Goal: Task Accomplishment & Management: Complete application form

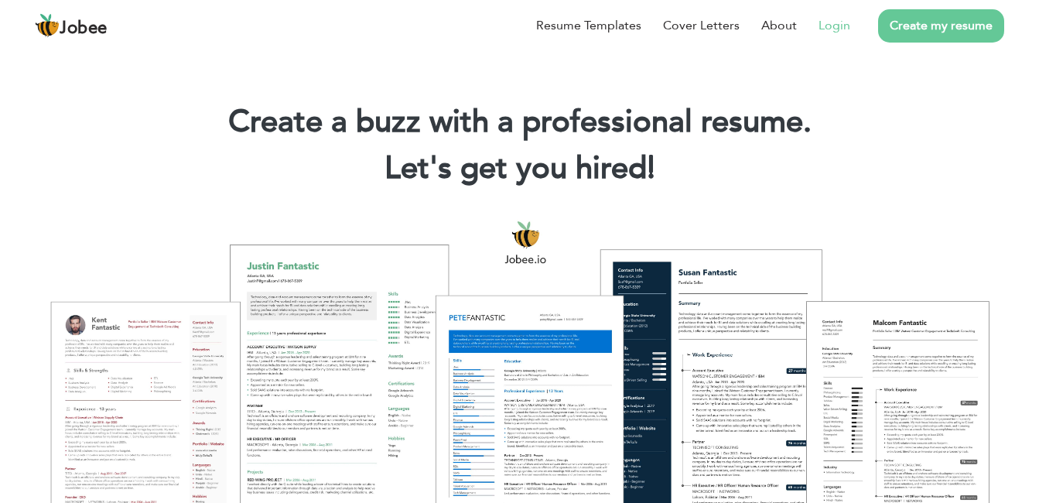
click at [845, 19] on link "Login" at bounding box center [835, 25] width 32 height 19
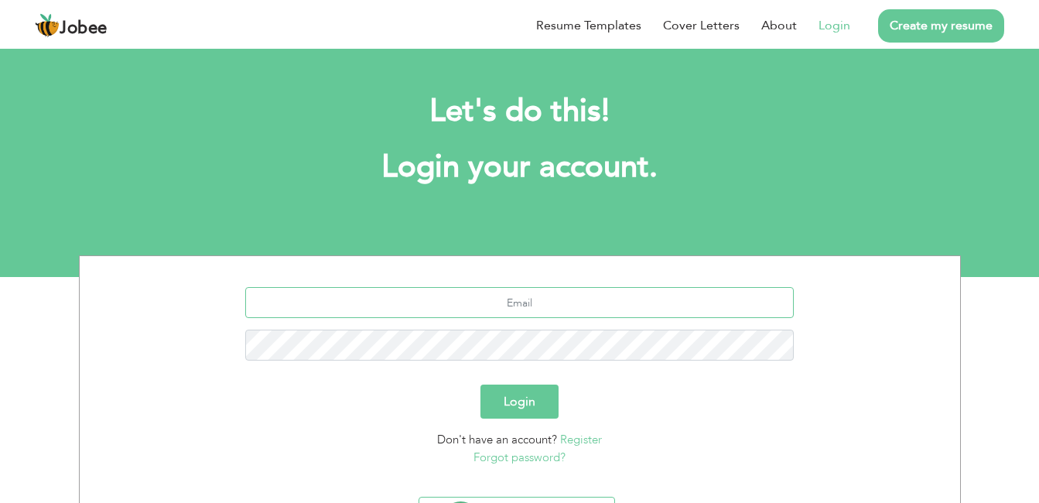
click at [560, 299] on input "text" at bounding box center [519, 302] width 549 height 31
type input "[DOMAIN_NAME][EMAIL_ADDRESS][DOMAIN_NAME]"
click at [515, 402] on button "Login" at bounding box center [520, 402] width 78 height 34
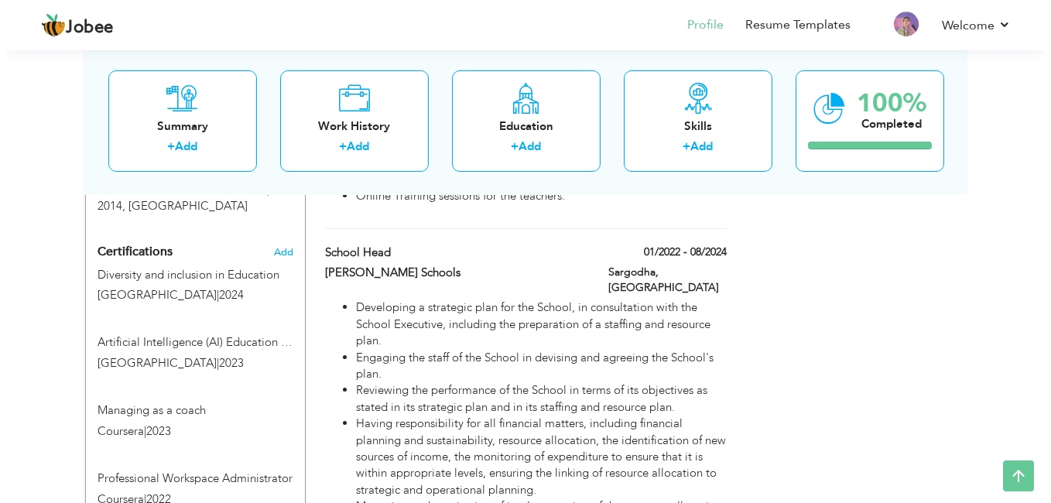
scroll to position [914, 0]
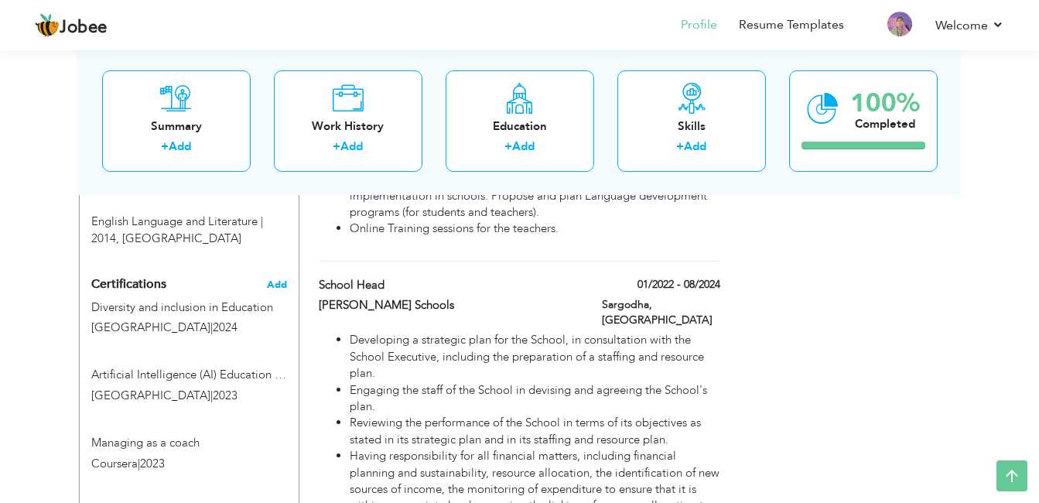
click at [279, 279] on span "Add" at bounding box center [277, 284] width 20 height 11
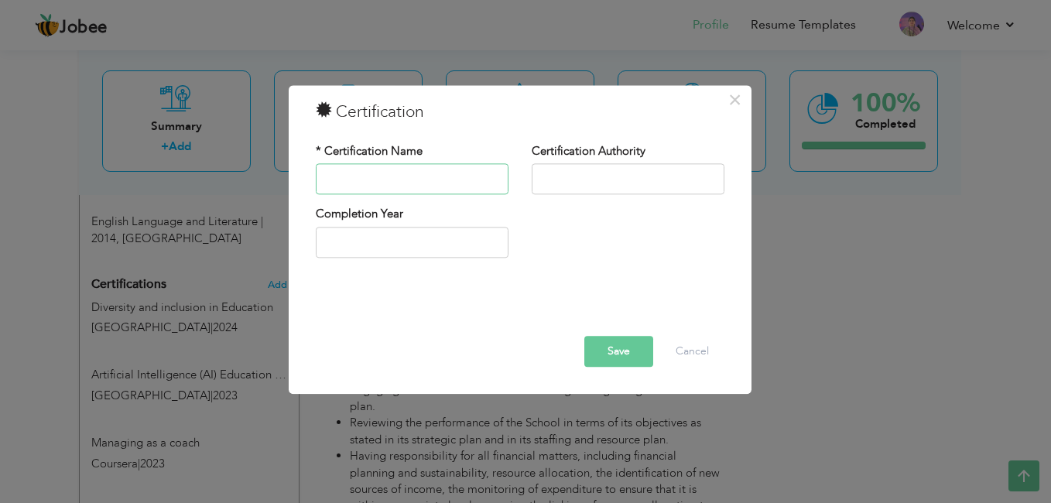
paste input "Strategies for authentic inquiry through distant learning"
type input "Strategies for authentic inquiry through distant learning"
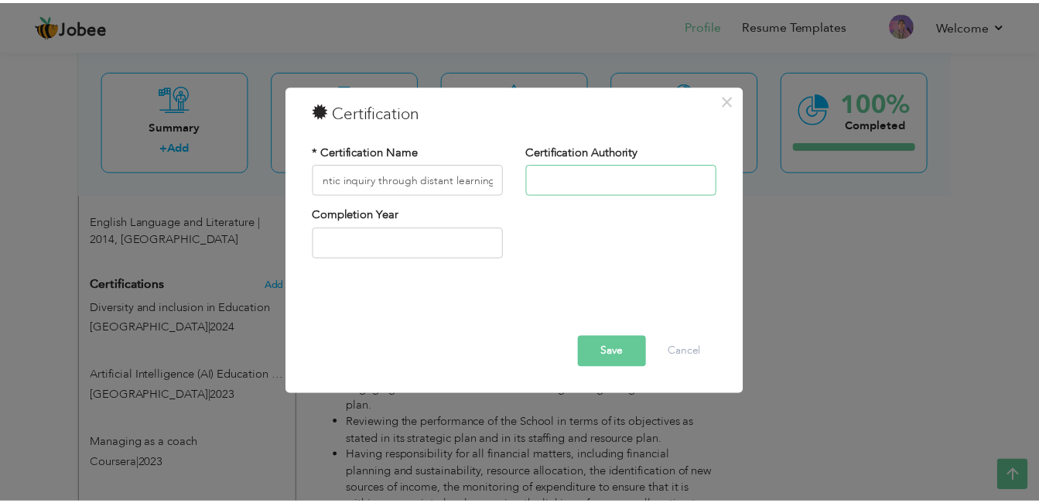
scroll to position [0, 0]
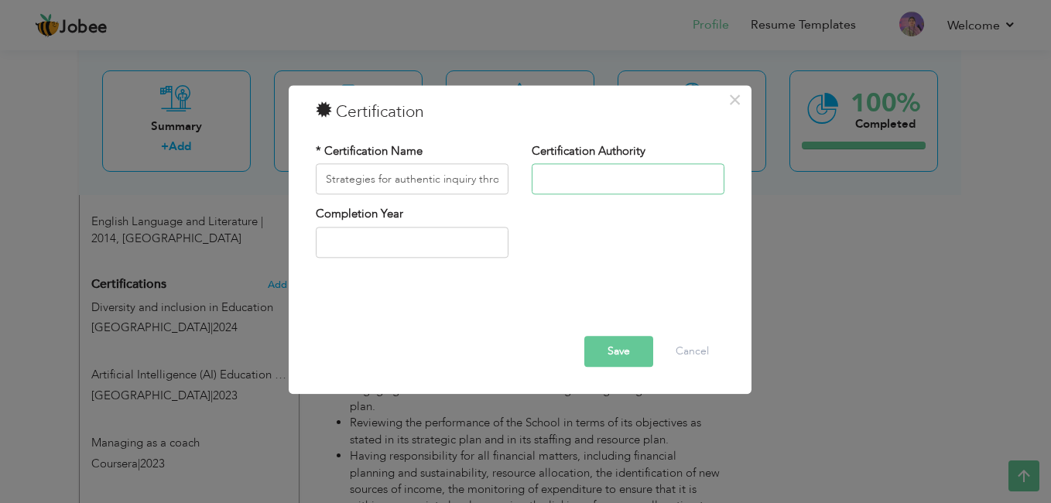
click at [608, 185] on input "text" at bounding box center [628, 179] width 193 height 31
type input "The [GEOGRAPHIC_DATA]"
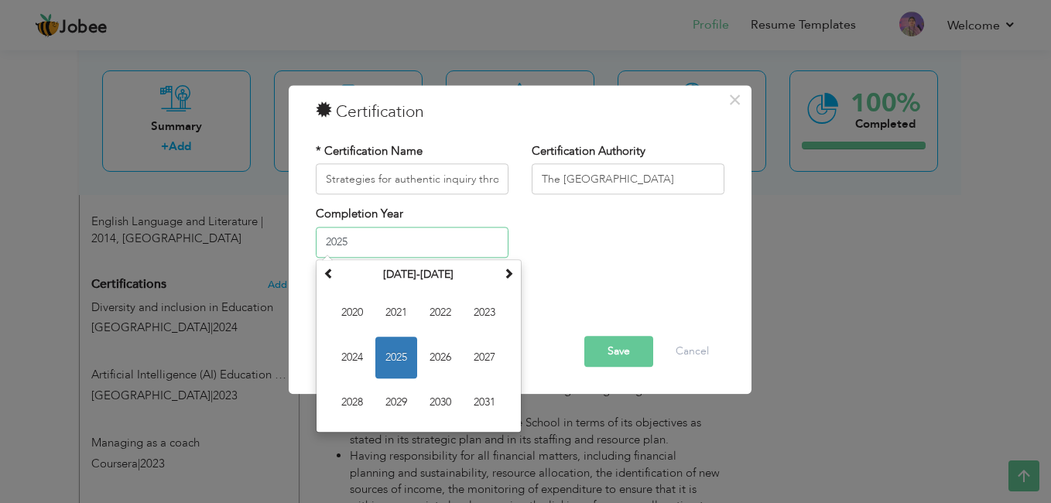
click at [498, 233] on input "2025" at bounding box center [412, 242] width 193 height 31
click at [397, 311] on span "2021" at bounding box center [396, 313] width 42 height 42
type input "2021"
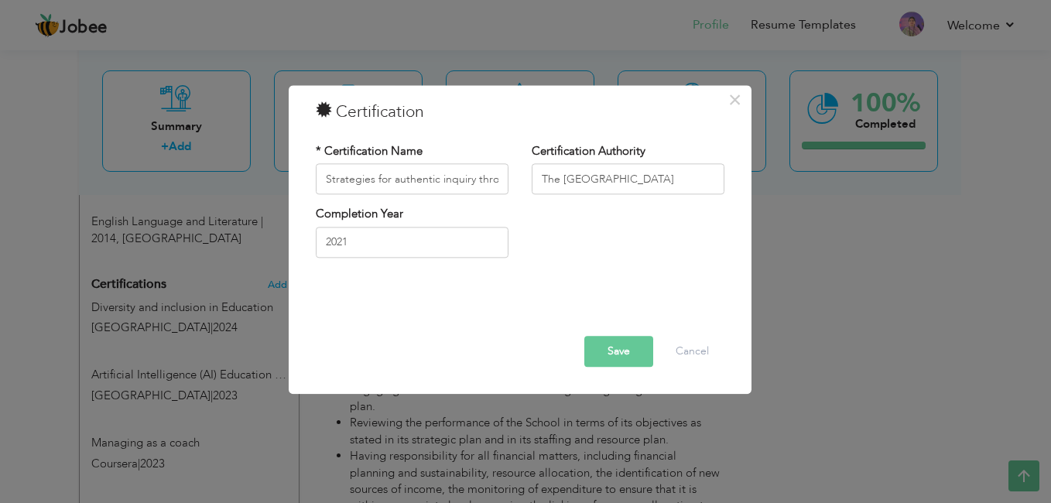
click at [645, 359] on button "Save" at bounding box center [618, 352] width 69 height 31
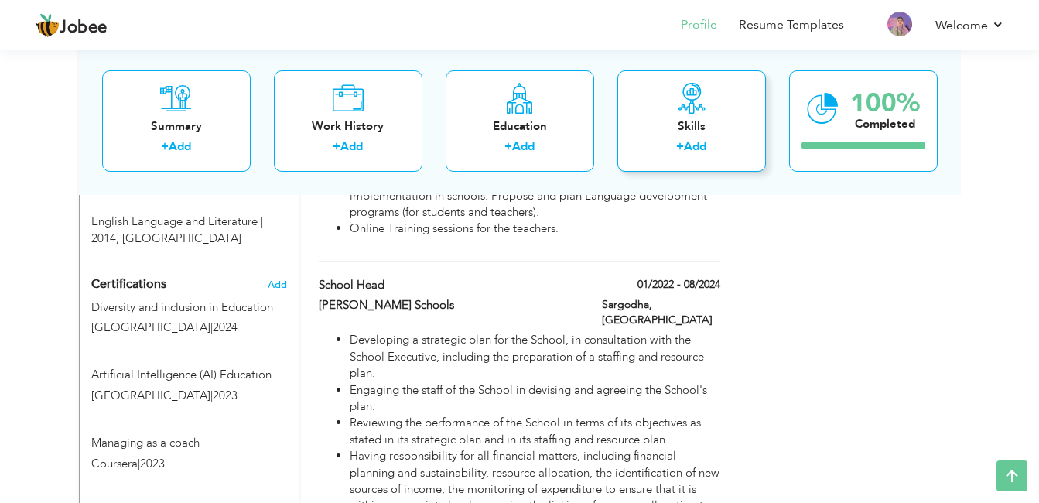
click at [683, 139] on label "+" at bounding box center [680, 147] width 8 height 16
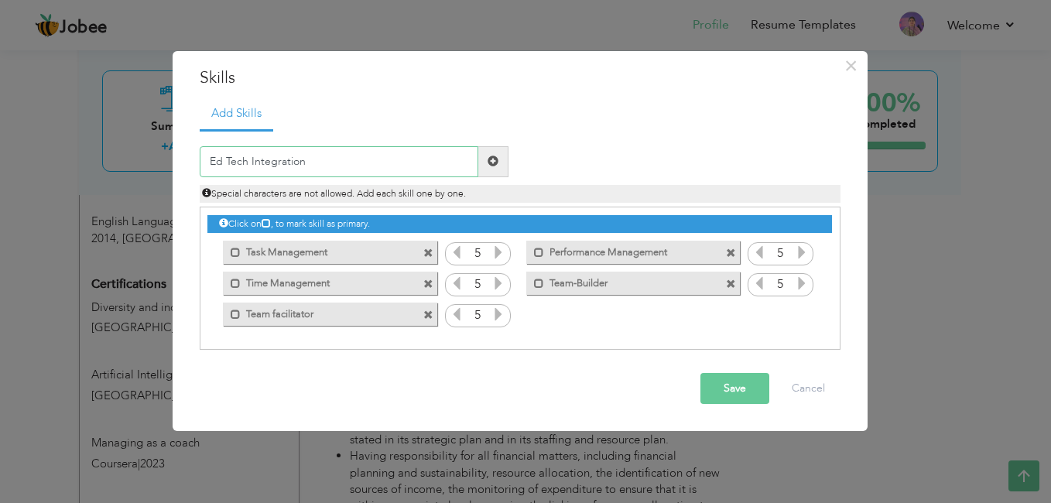
type input "Ed Tech Integration"
click at [430, 282] on span at bounding box center [428, 284] width 10 height 10
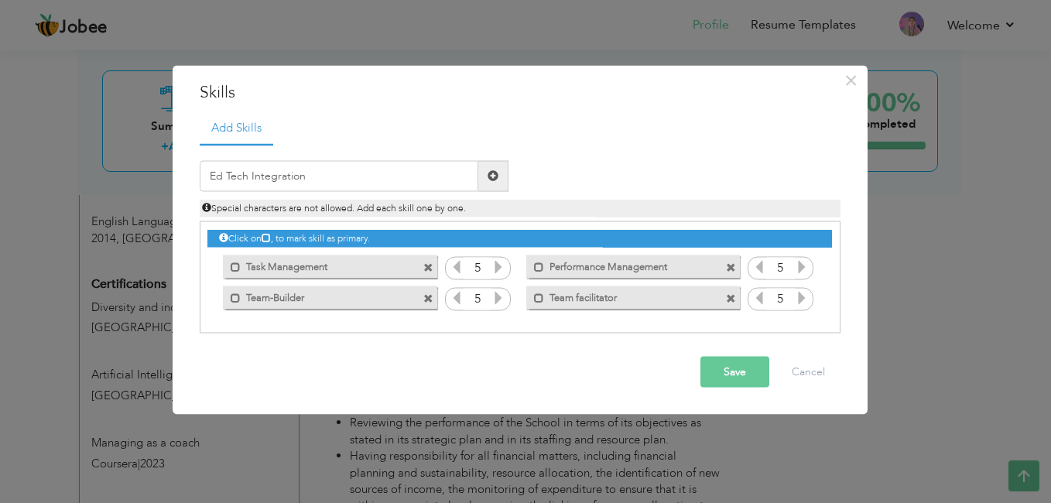
click at [734, 299] on span at bounding box center [731, 299] width 10 height 10
click at [483, 181] on span at bounding box center [493, 175] width 30 height 31
click at [805, 299] on icon at bounding box center [802, 297] width 14 height 14
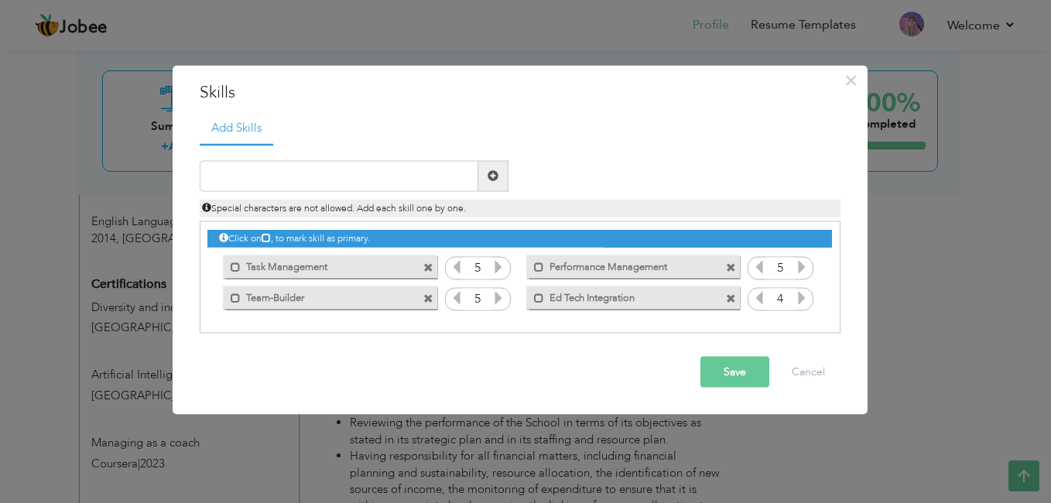
click at [805, 299] on icon at bounding box center [802, 297] width 14 height 14
click at [412, 183] on input "text" at bounding box center [339, 175] width 279 height 31
type input "ESL/EAL Instructor"
click at [493, 181] on span at bounding box center [493, 175] width 11 height 11
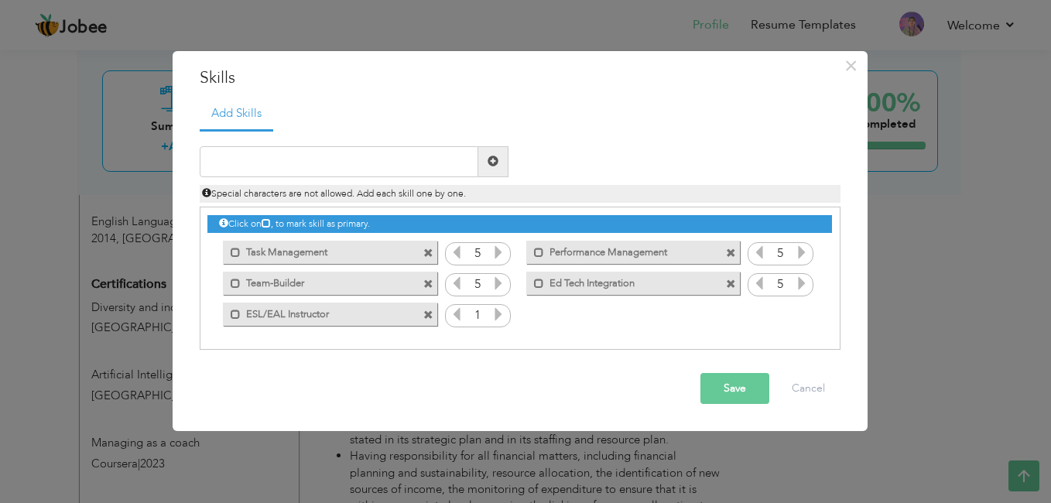
click at [500, 307] on icon at bounding box center [498, 314] width 14 height 14
click at [323, 164] on input "text" at bounding box center [339, 161] width 279 height 31
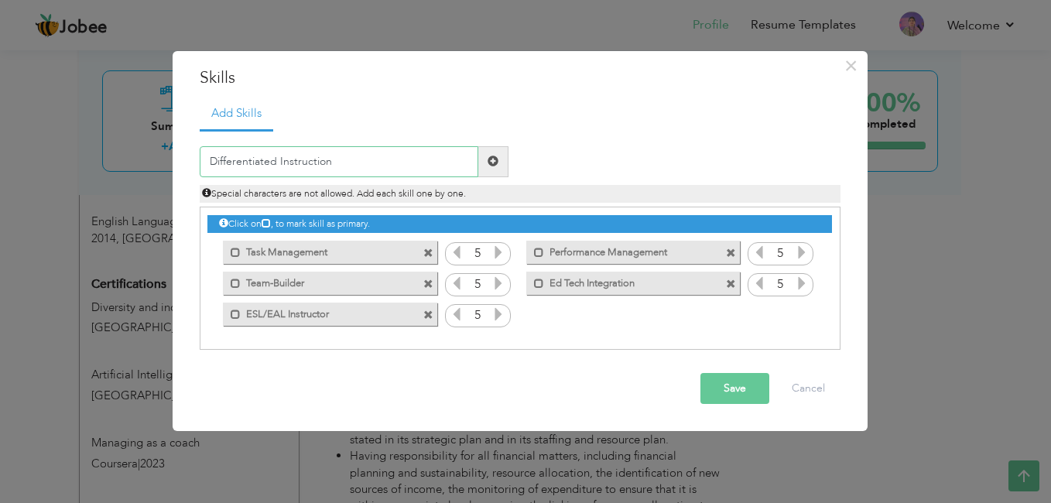
type input "Differentiated Instruction"
click at [492, 169] on span at bounding box center [493, 161] width 30 height 31
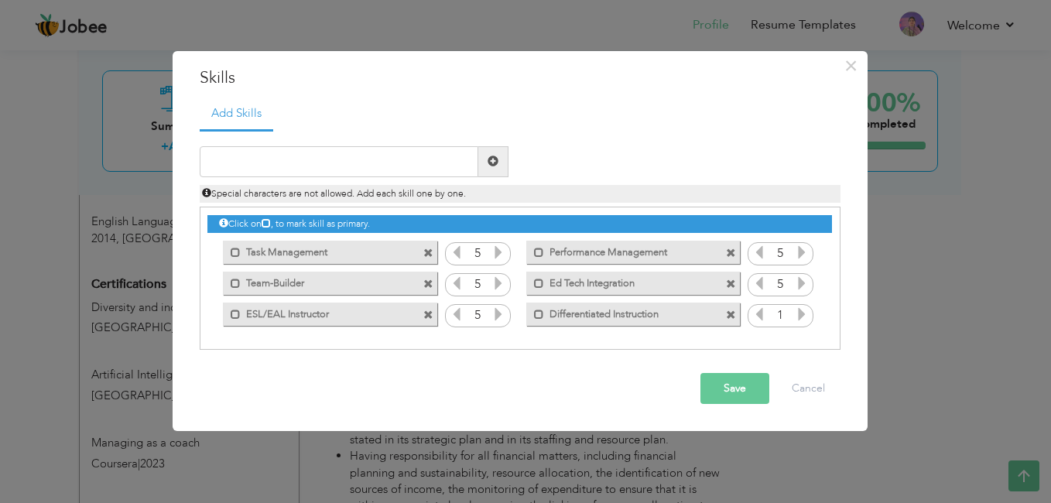
click at [799, 314] on icon at bounding box center [802, 314] width 14 height 14
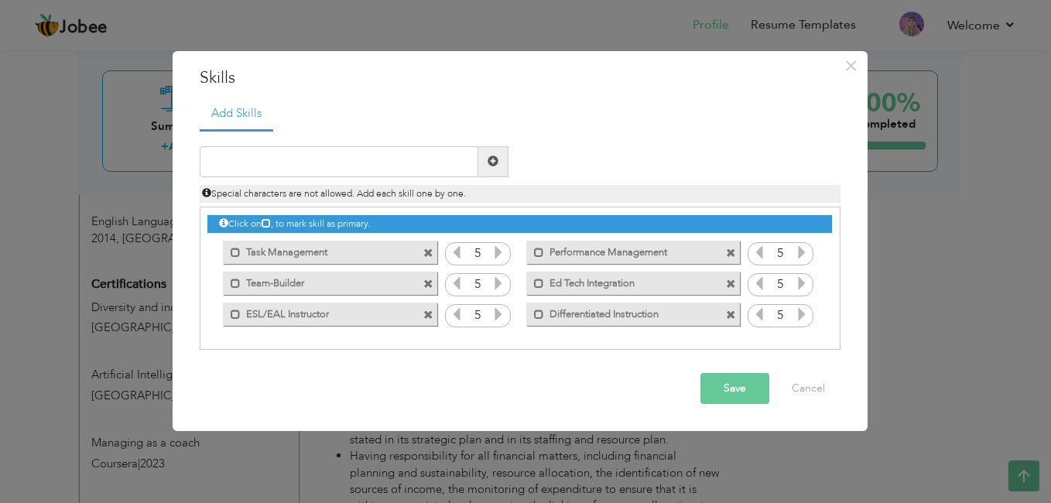
click at [497, 159] on span at bounding box center [493, 161] width 11 height 11
type input "Student Engagement"
click at [500, 162] on span at bounding box center [493, 161] width 30 height 31
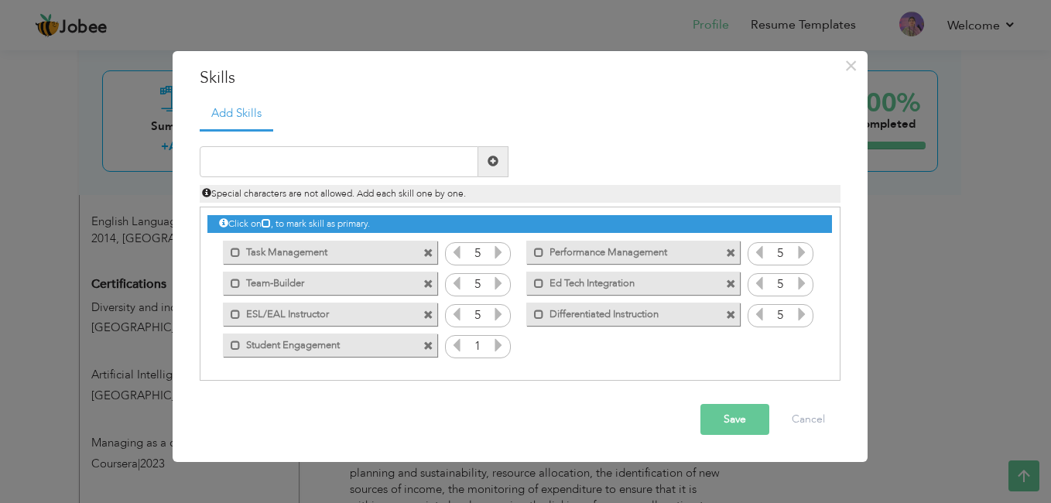
click at [497, 349] on icon at bounding box center [498, 345] width 14 height 14
click at [488, 167] on span at bounding box center [493, 161] width 30 height 31
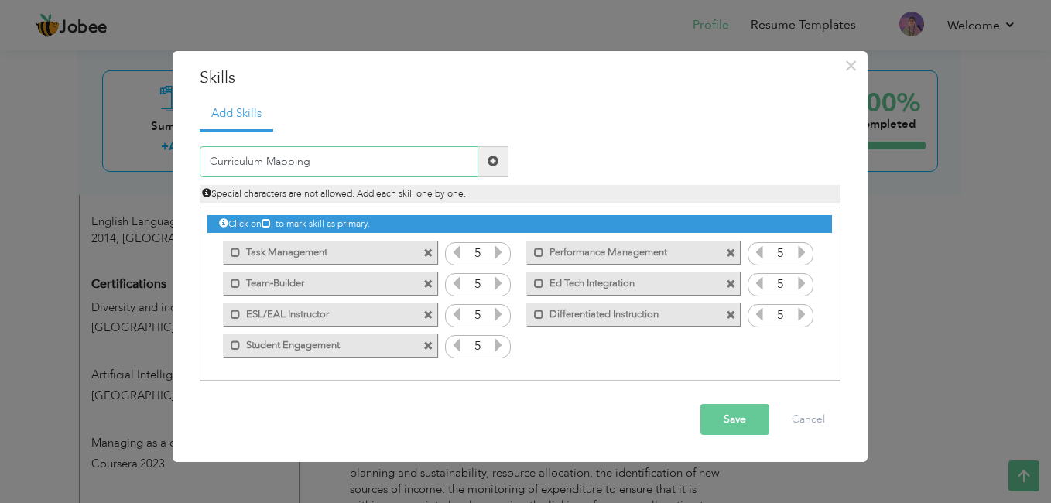
type input "Curriculum Mapping"
click at [498, 152] on span at bounding box center [493, 161] width 30 height 31
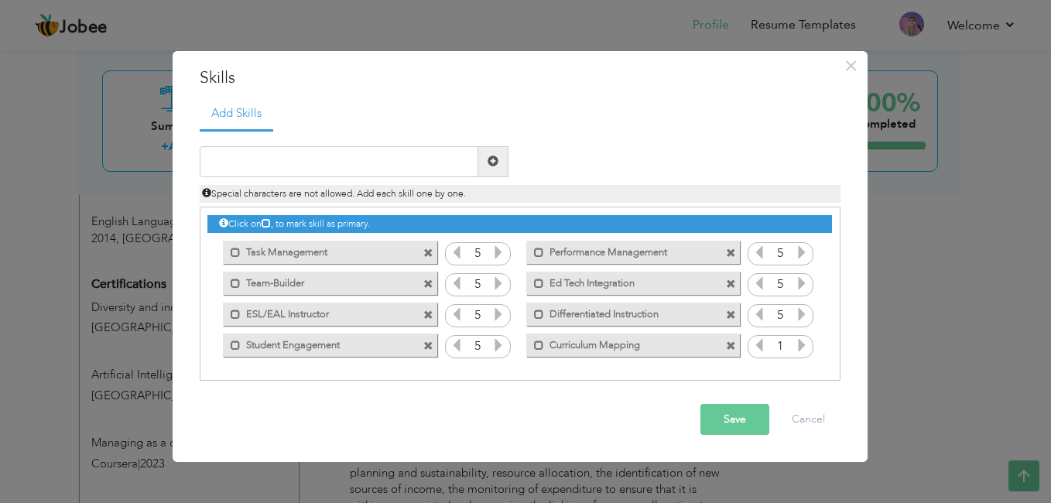
click at [806, 352] on icon at bounding box center [802, 345] width 14 height 14
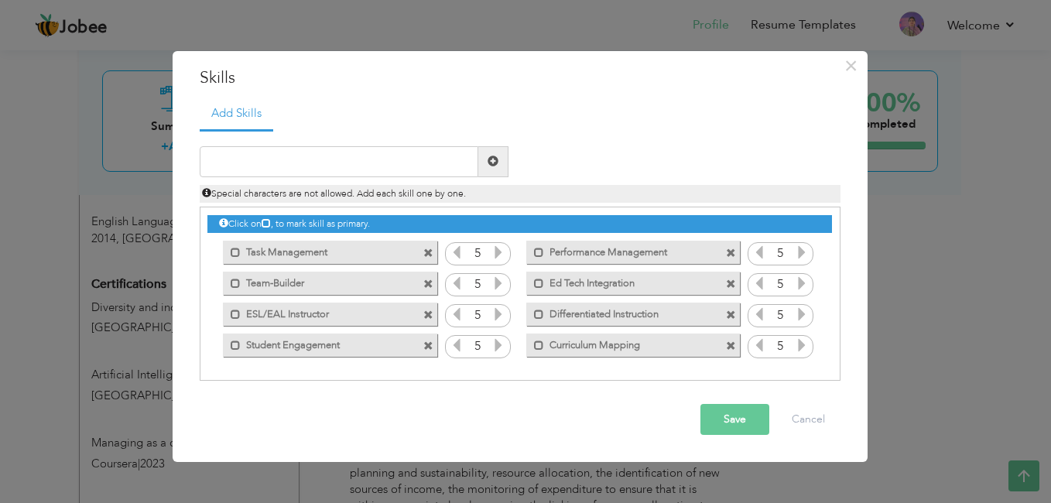
click at [733, 417] on button "Save" at bounding box center [734, 419] width 69 height 31
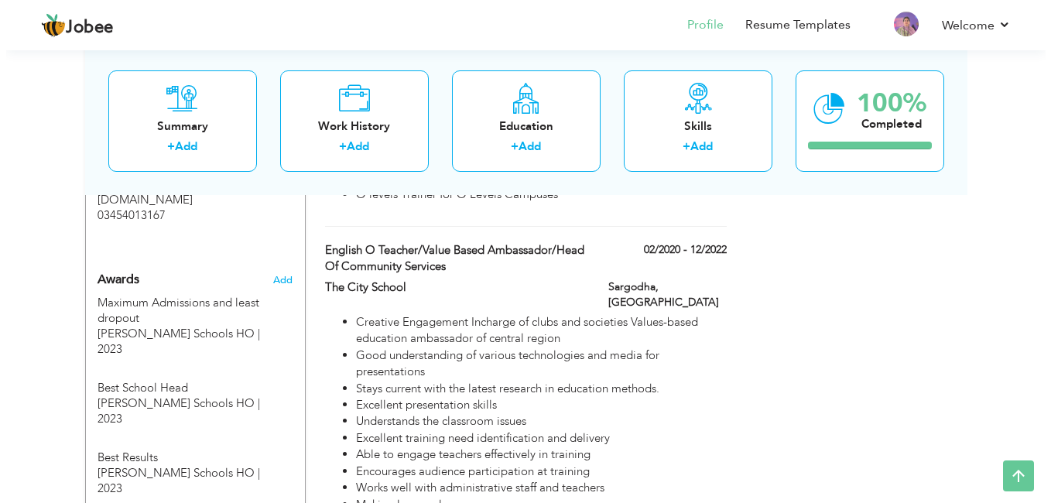
scroll to position [1501, 0]
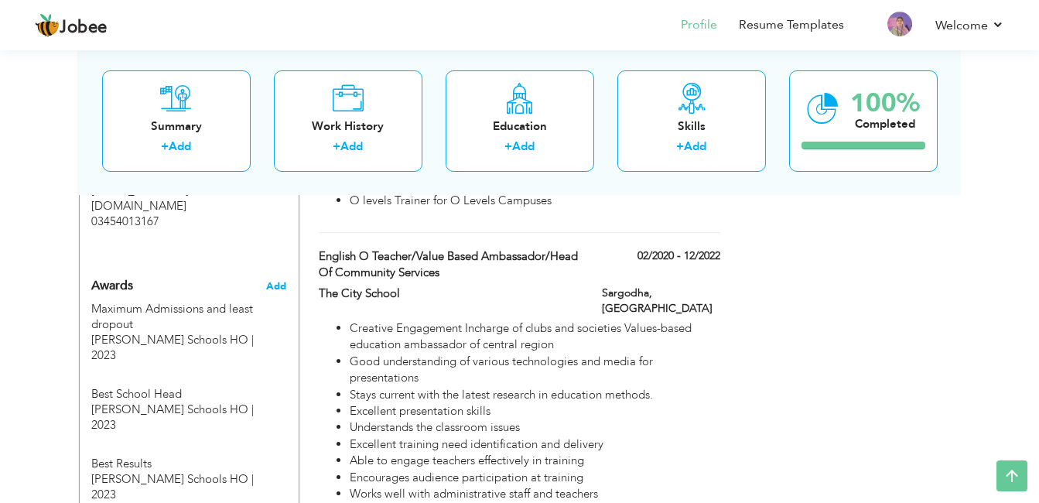
click at [274, 279] on span "Add" at bounding box center [276, 286] width 20 height 14
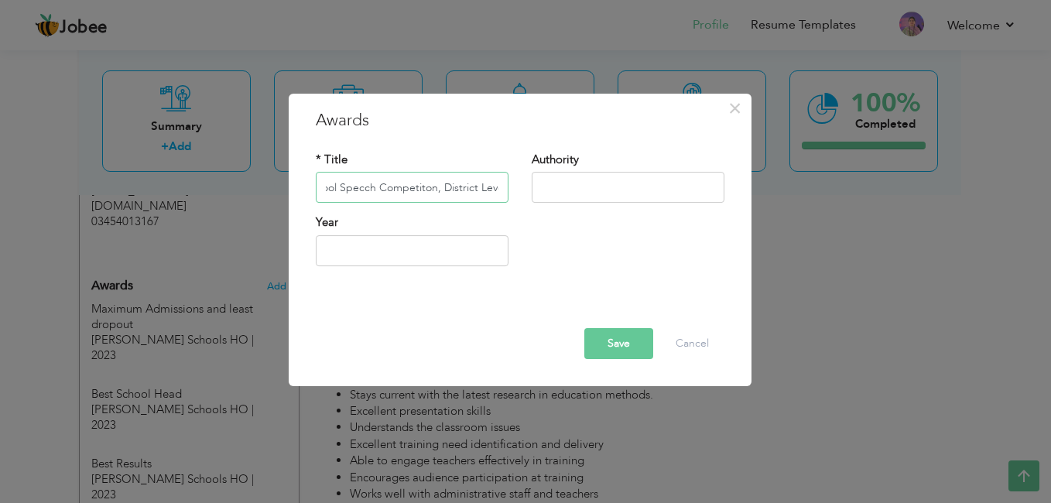
scroll to position [0, 190]
type input "Drug Awareness Campaigh (Inter school Specch Competiton, District Level)"
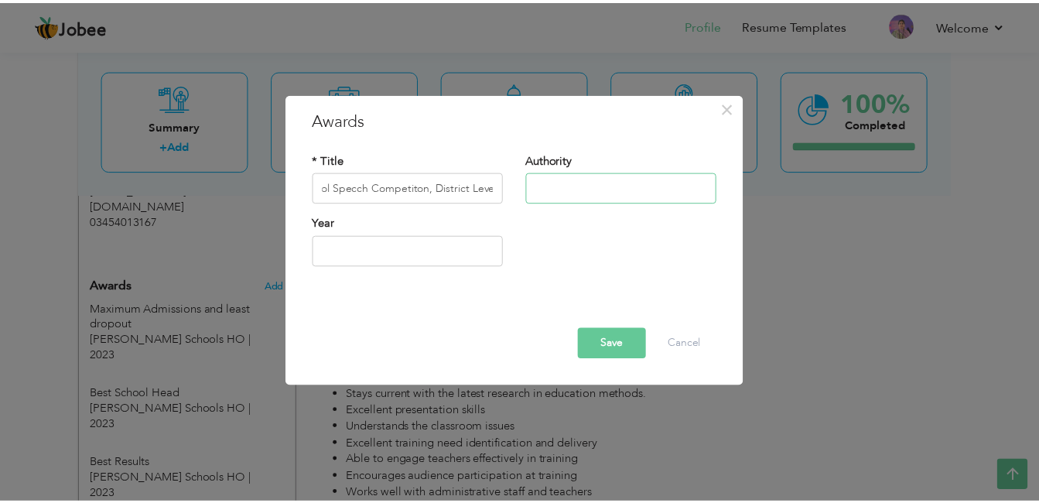
scroll to position [0, 0]
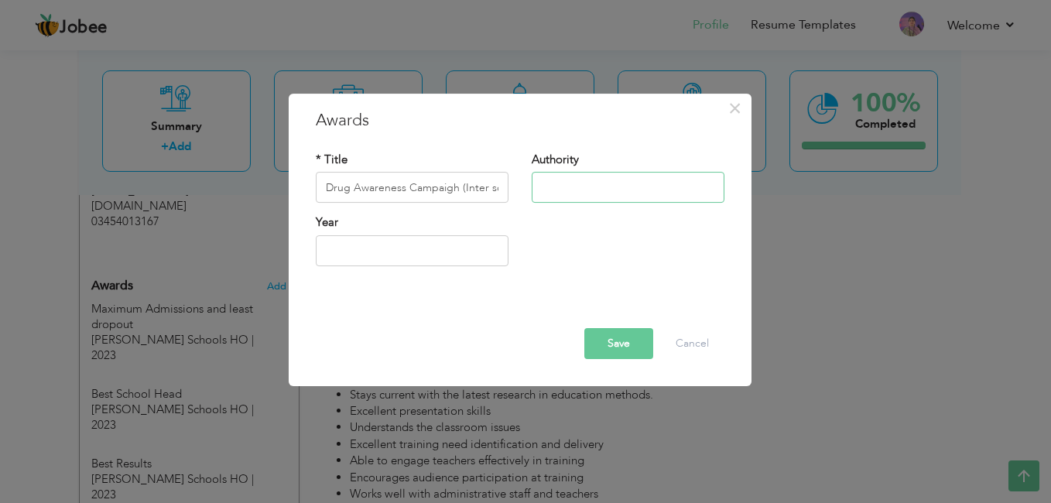
click at [549, 181] on input "text" at bounding box center [628, 188] width 193 height 31
type input "Regional Police Office"
type input "2025"
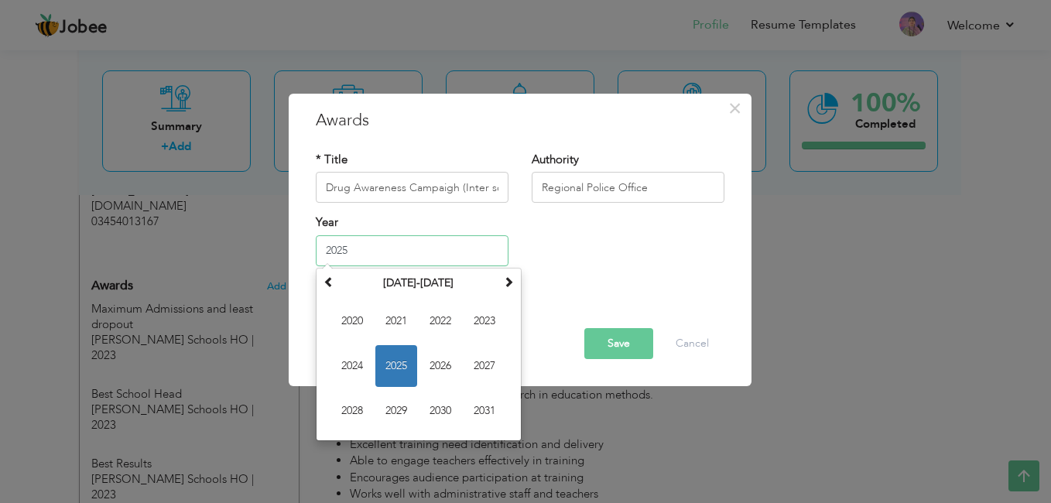
click at [406, 259] on input "2025" at bounding box center [412, 250] width 193 height 31
click at [399, 370] on span "2025" at bounding box center [396, 366] width 42 height 42
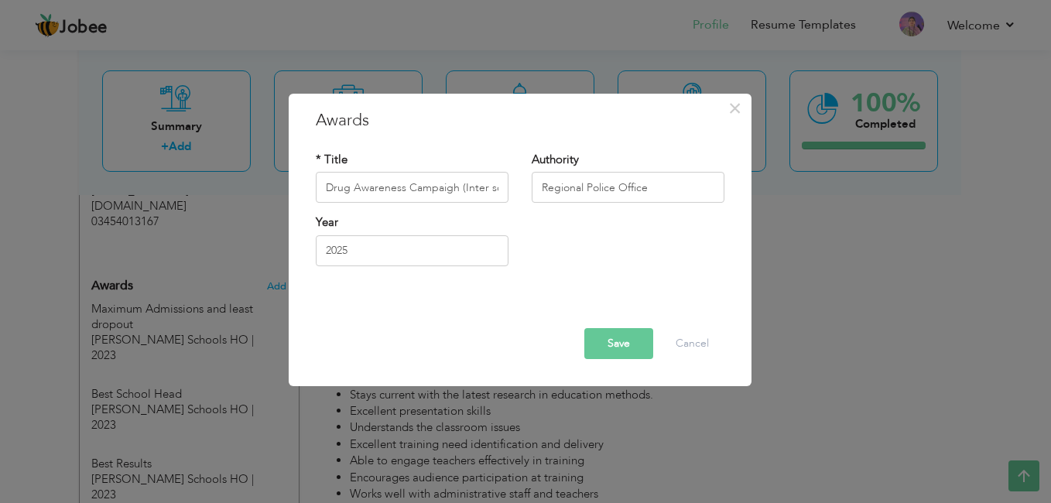
click at [607, 339] on button "Save" at bounding box center [618, 343] width 69 height 31
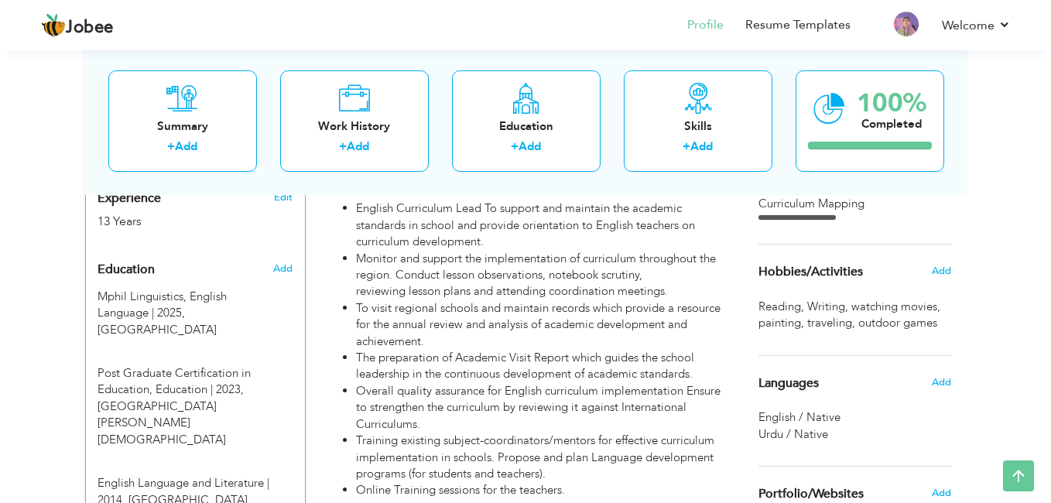
scroll to position [679, 0]
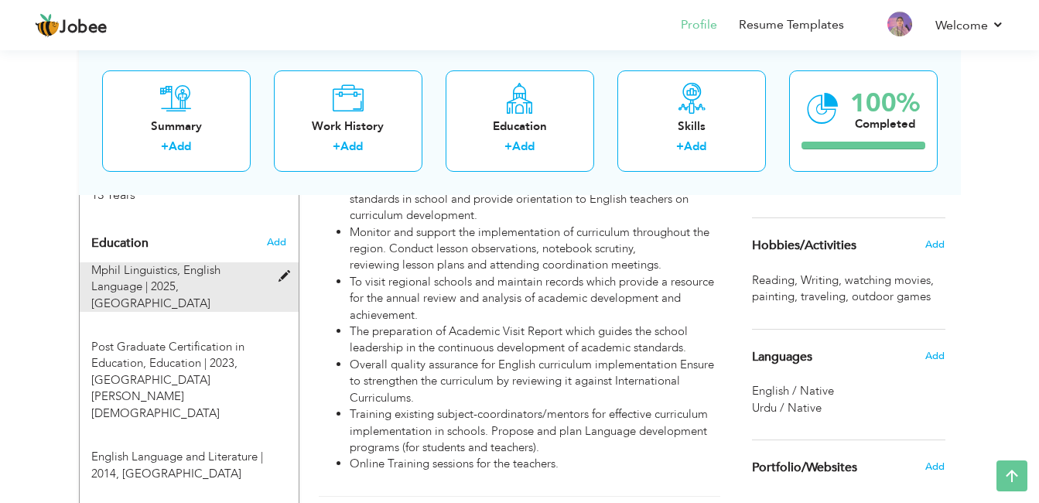
click at [289, 271] on span at bounding box center [288, 277] width 19 height 12
type input "Mphil Linguistics"
type input "English Language"
type input "2025"
type input "[GEOGRAPHIC_DATA]"
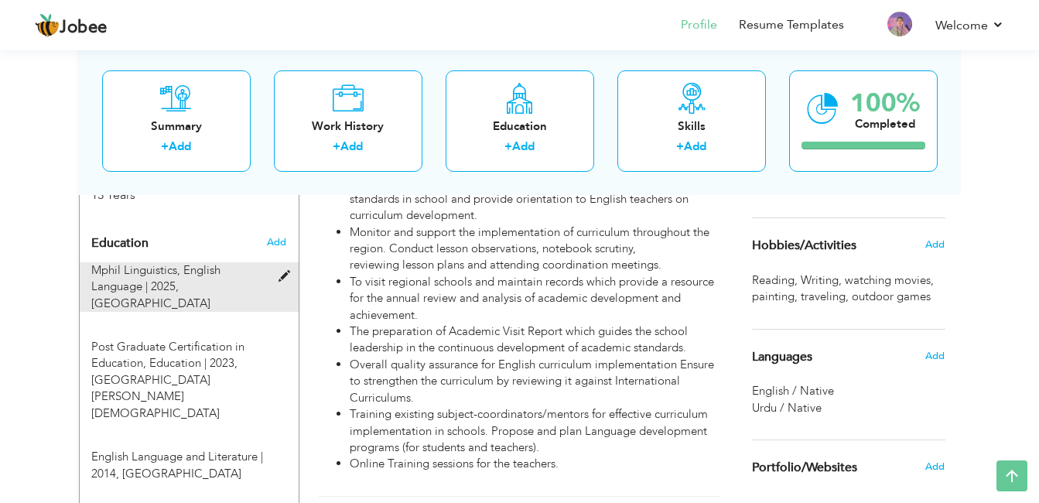
radio input "true"
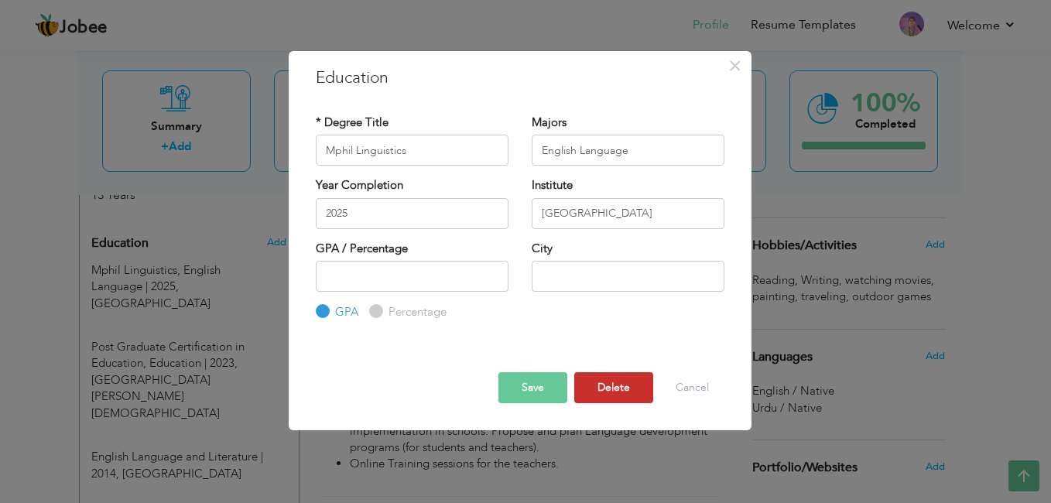
click at [618, 388] on button "Delete" at bounding box center [613, 387] width 79 height 31
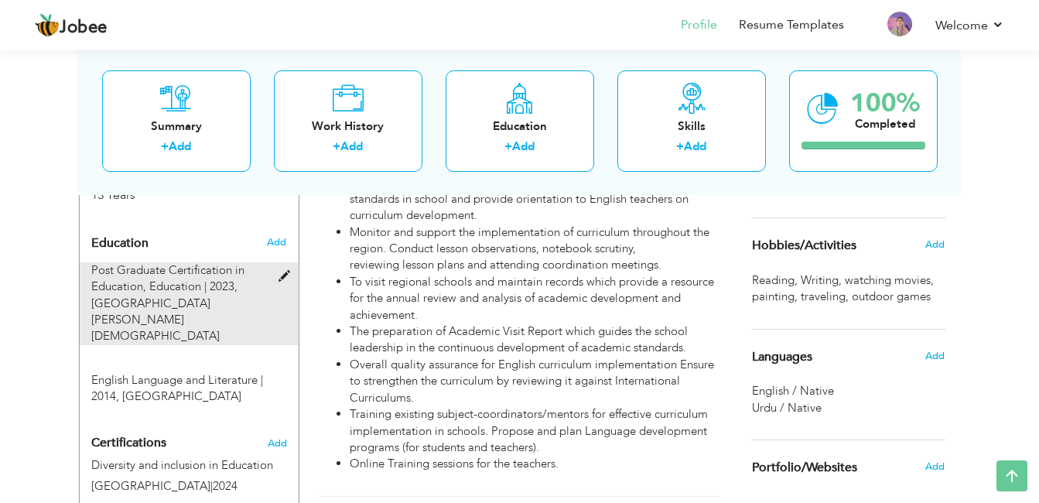
click at [279, 265] on div "Post Graduate Certification in Education, Education | 2023, Canterbury Christ C…" at bounding box center [180, 303] width 200 height 83
type input "Post Graduate Certification in Education"
type input "Education"
type input "2023"
type input "Canterbury Christ Church University"
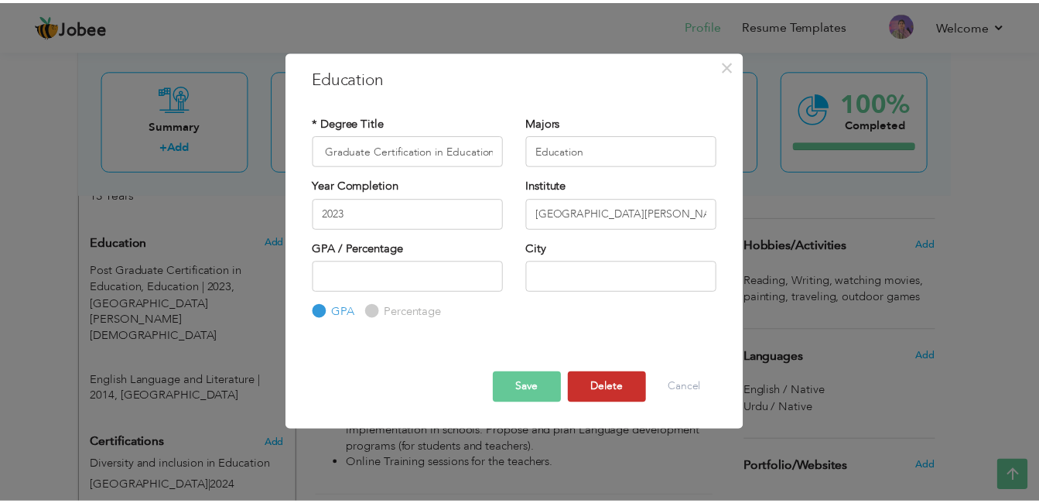
scroll to position [0, 0]
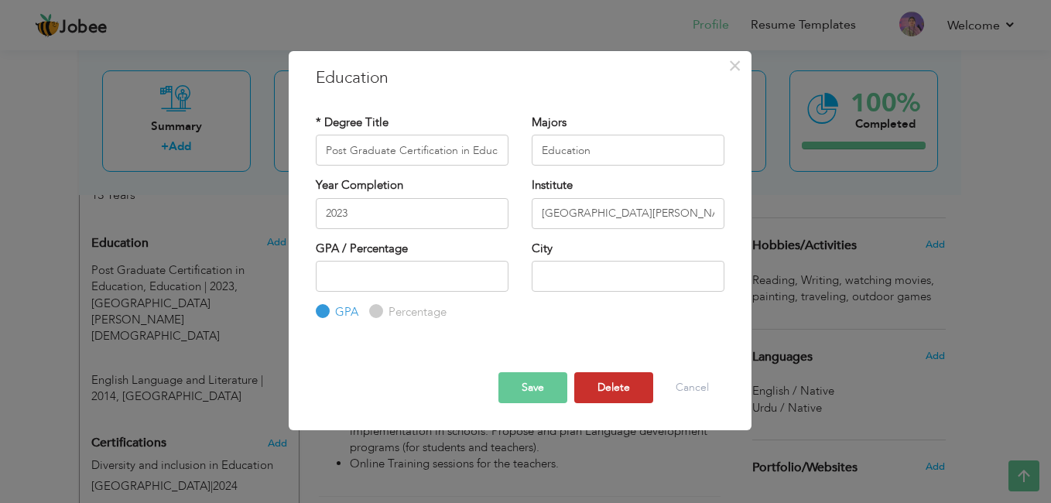
click at [615, 388] on button "Delete" at bounding box center [613, 387] width 79 height 31
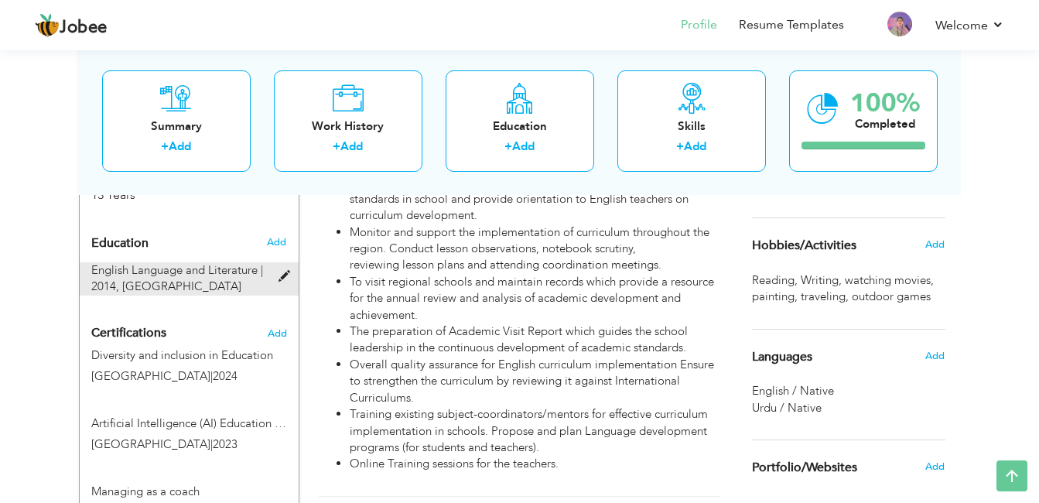
click at [282, 271] on span at bounding box center [288, 277] width 19 height 12
type input "English Language and Literature"
type input "2014"
type input "[GEOGRAPHIC_DATA]"
type input "80"
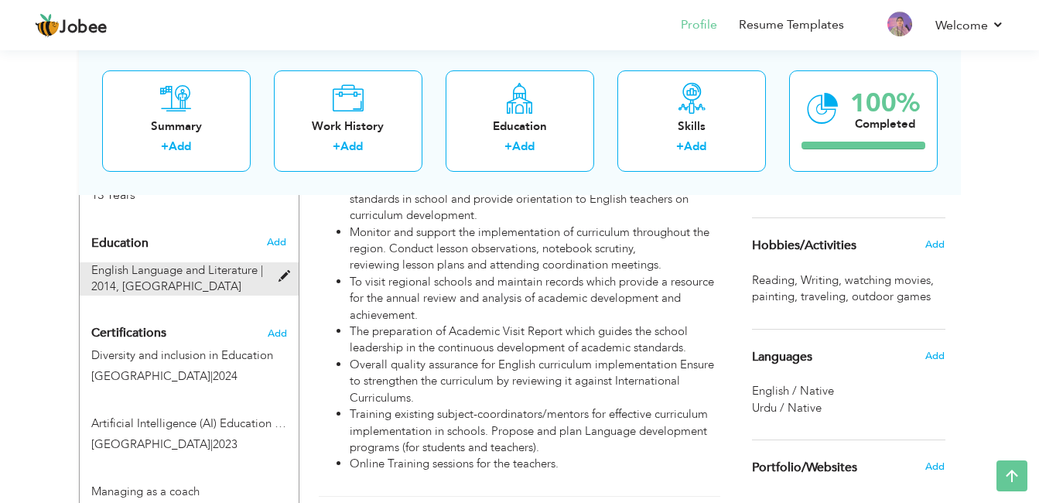
radio input "false"
radio input "true"
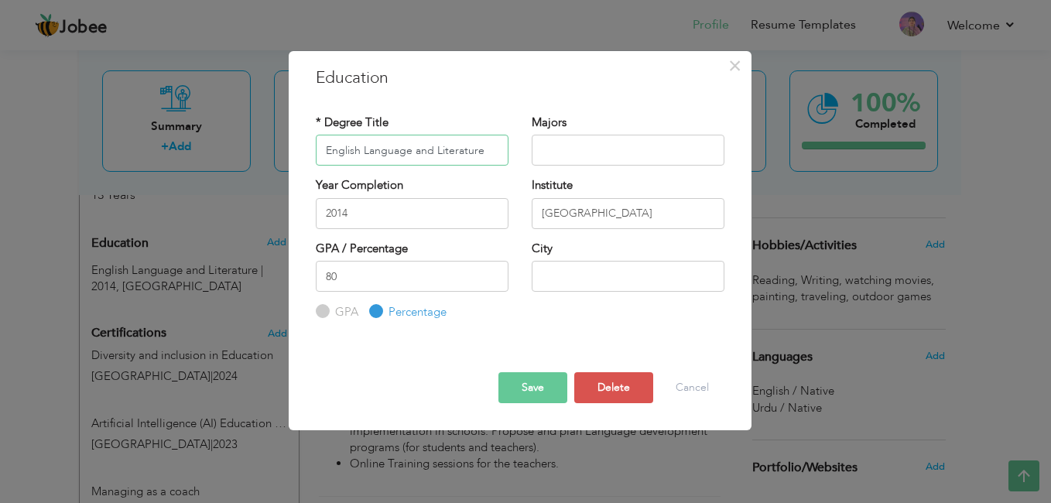
click at [325, 154] on input "English Language and Literature" at bounding box center [412, 150] width 193 height 31
type input "BS English Language and Literature"
click at [464, 282] on input "80" at bounding box center [412, 276] width 193 height 31
click at [614, 283] on input "text" at bounding box center [628, 276] width 193 height 31
type input "Sargodha"
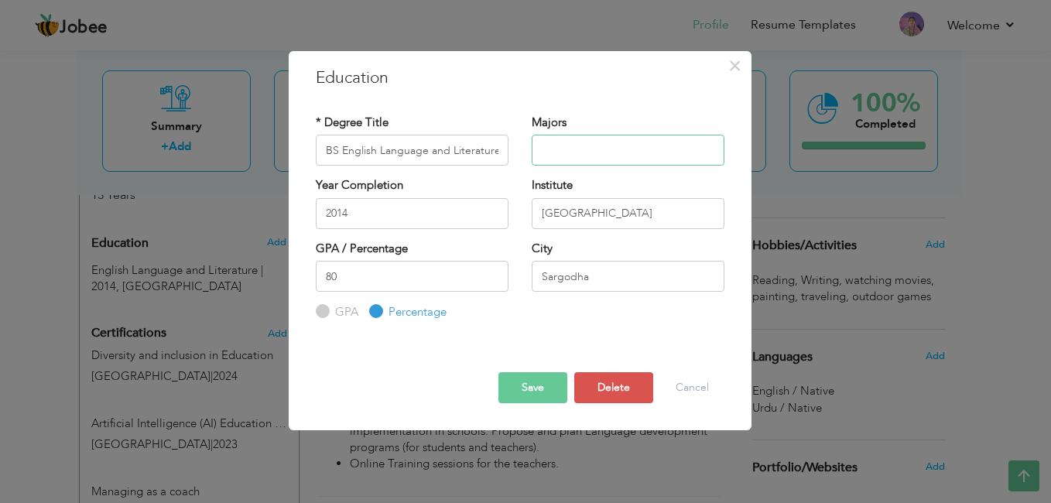
click at [597, 159] on input "text" at bounding box center [628, 150] width 193 height 31
type input "English"
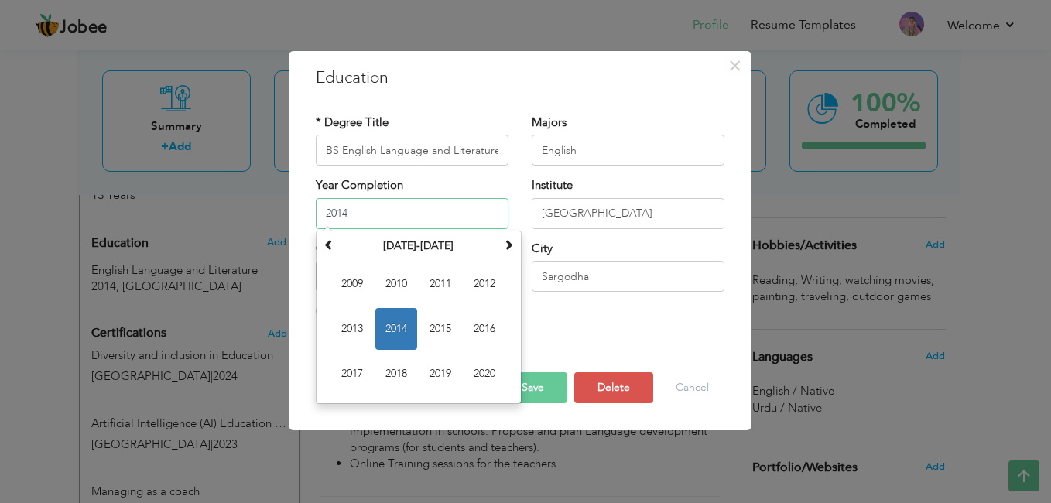
click at [400, 207] on input "2014" at bounding box center [412, 213] width 193 height 31
click at [441, 331] on span "2015" at bounding box center [440, 329] width 42 height 42
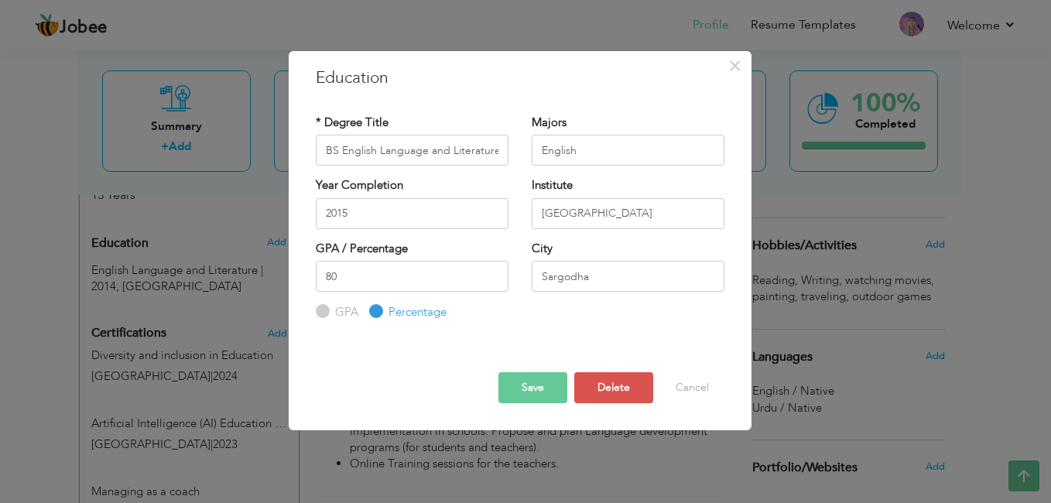
click at [518, 382] on button "Save" at bounding box center [532, 387] width 69 height 31
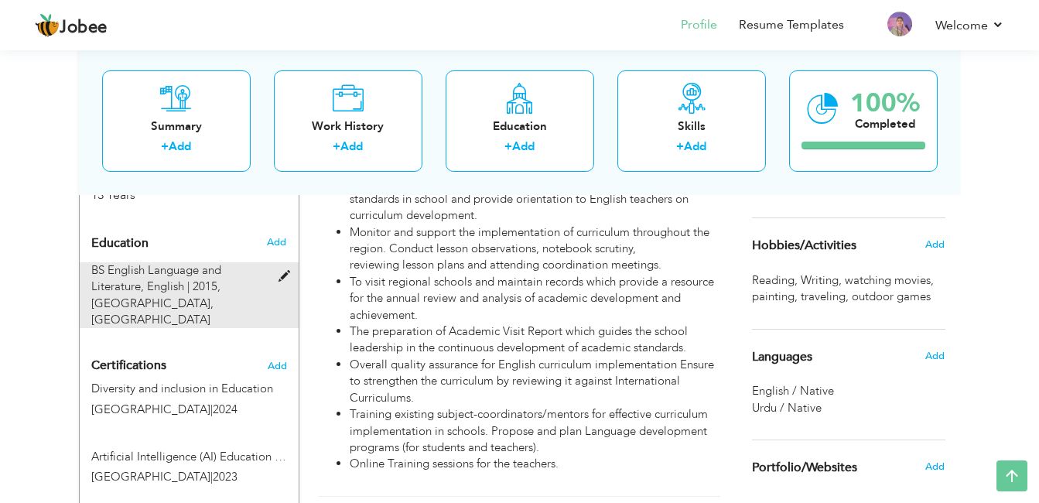
click at [290, 271] on span at bounding box center [288, 277] width 19 height 12
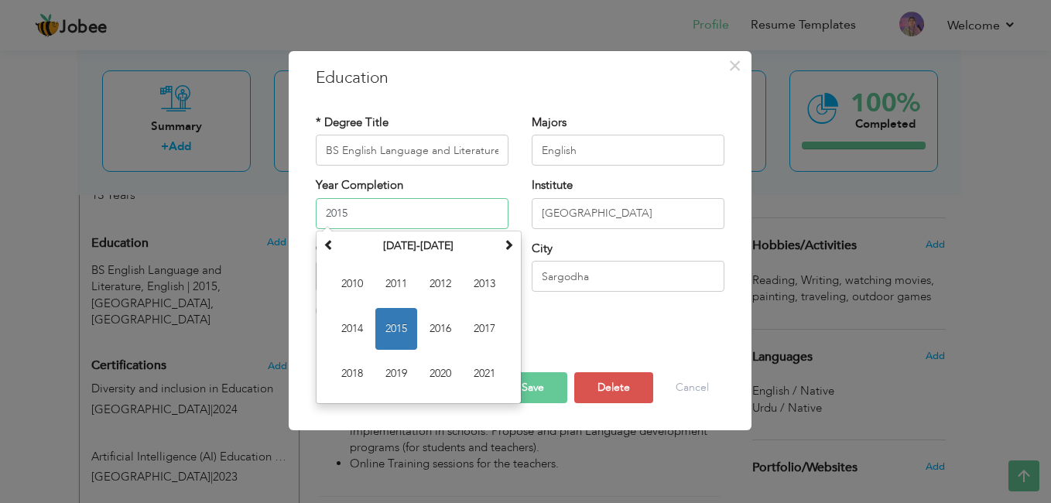
click at [404, 224] on input "2015" at bounding box center [412, 213] width 193 height 31
click at [346, 337] on span "2014" at bounding box center [352, 329] width 42 height 42
type input "2014"
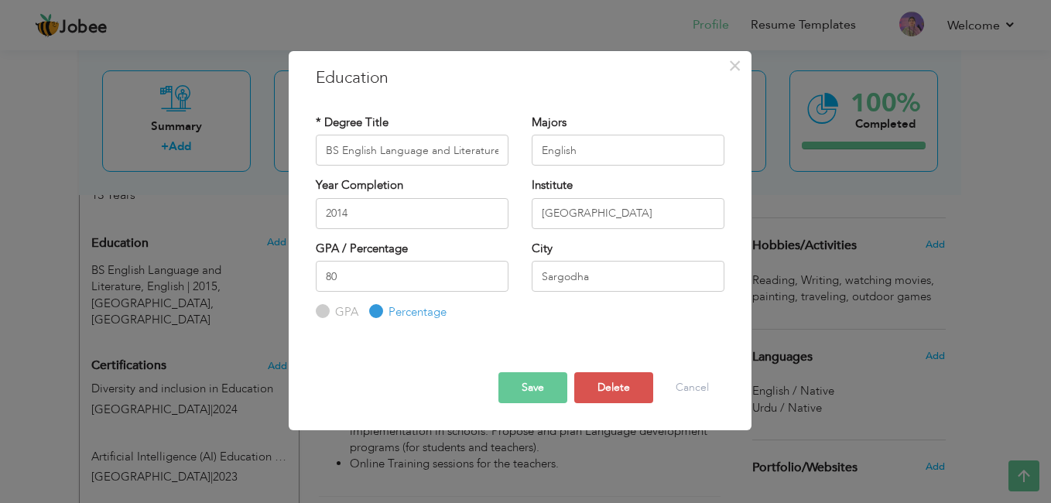
click at [540, 392] on button "Save" at bounding box center [532, 387] width 69 height 31
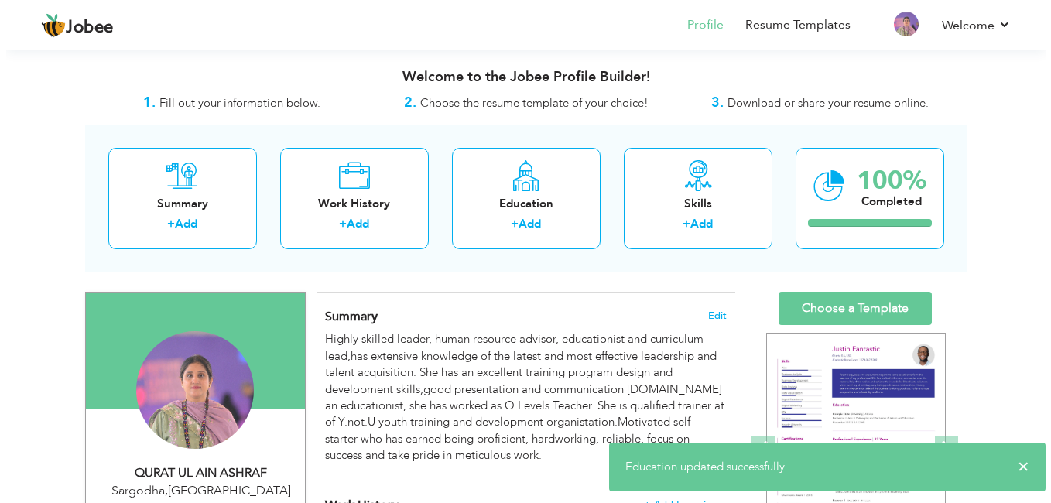
scroll to position [228, 0]
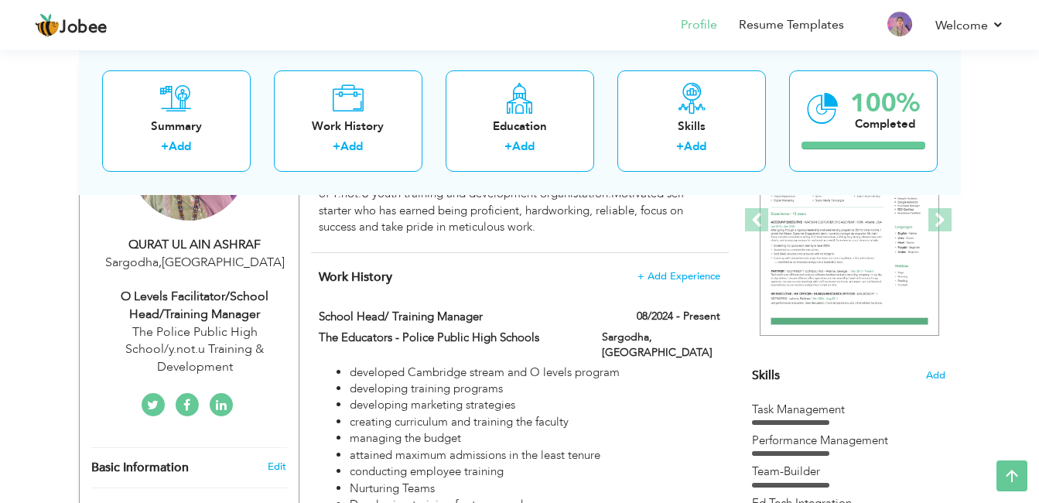
click at [180, 331] on div "The Police Public High School/y.not.u Training & Development" at bounding box center [194, 349] width 207 height 53
type input "QURAT UL AIN"
type input "ASHRAF"
type input "03468600293"
select select "number:166"
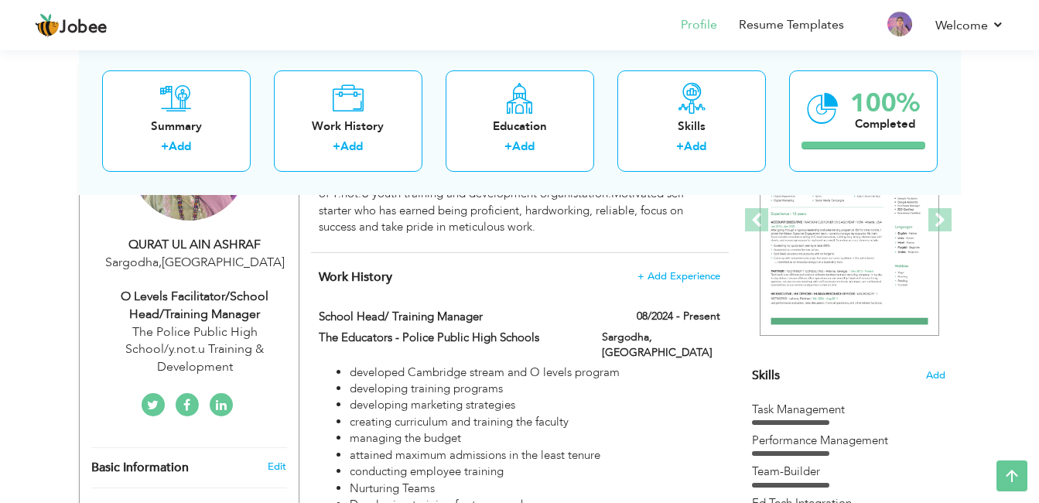
type input "Sargodha"
select select "number:15"
type input "The Police Public High School/y.not.u Training & Development"
type input "O Levels Facilitator/School Head/Training Manager"
type input "https://www.linkedin.com/in/qurat-ul-ain-ashraf-laghari-71752b257"
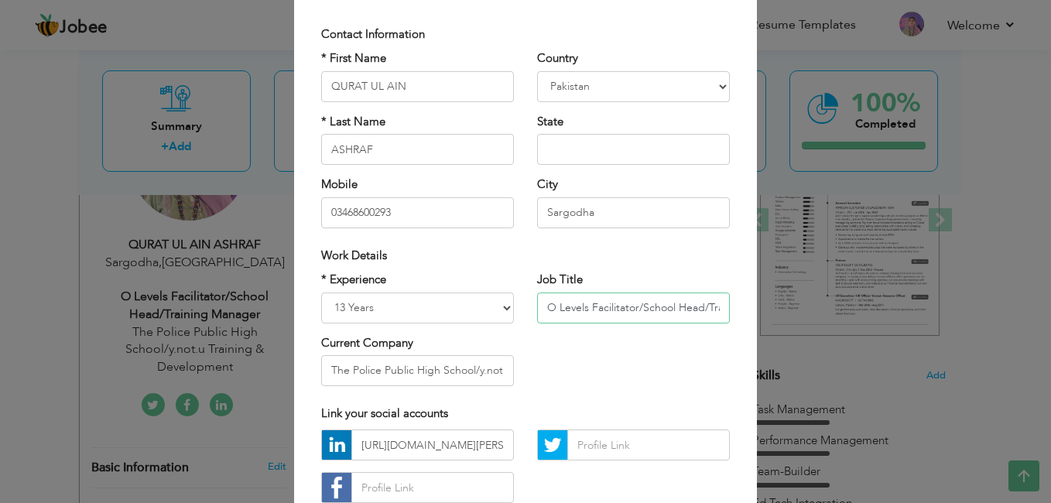
scroll to position [0, 74]
drag, startPoint x: 542, startPoint y: 306, endPoint x: 767, endPoint y: 332, distance: 225.9
click at [767, 332] on div "× Profile Contact Information * First Name QURAT UL AIN * Last Name" at bounding box center [525, 251] width 1051 height 503
paste input "Head of Institute | ESL/EAL Instructor | Experienced PYP Teacher | Skilled in A…"
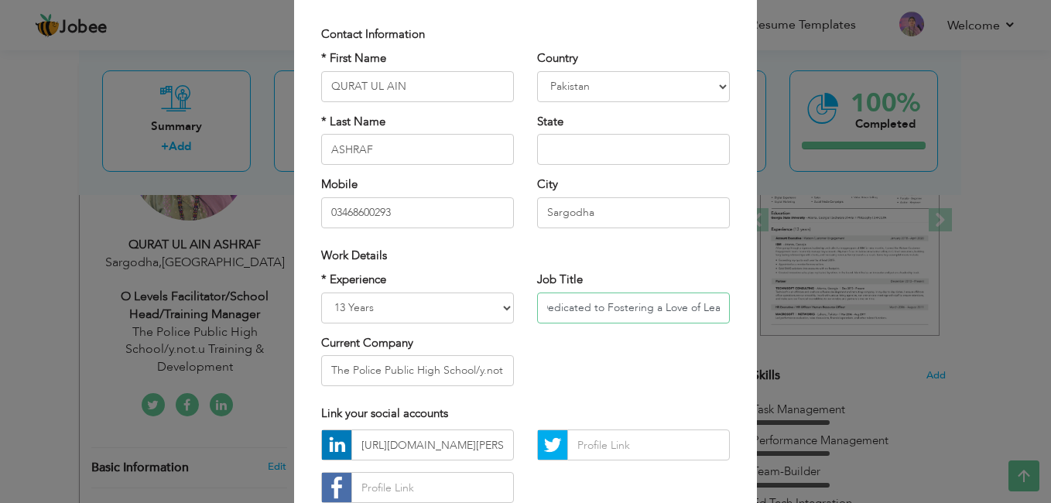
type input "Head of Institute | ESL/EAL Instructor | Experienced PYP Teacher | Skilled in A…"
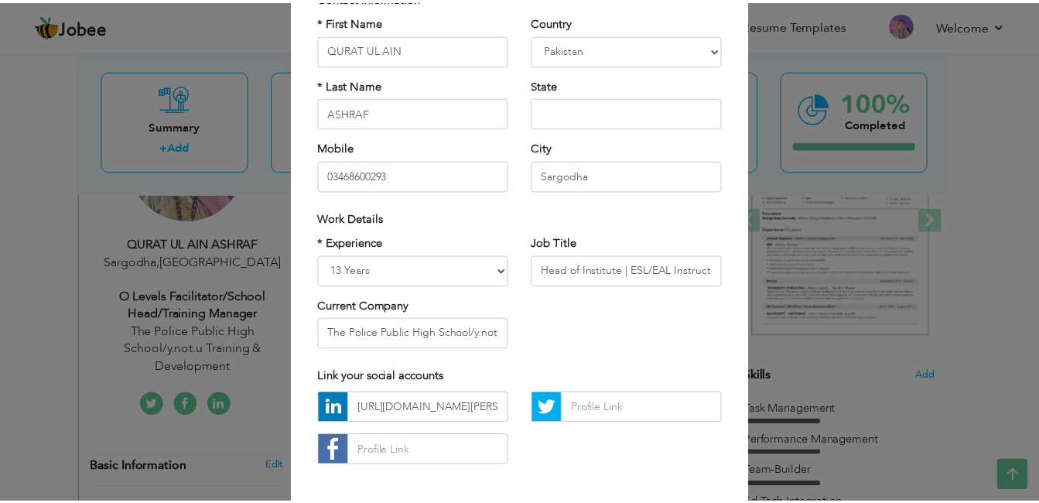
scroll to position [196, 0]
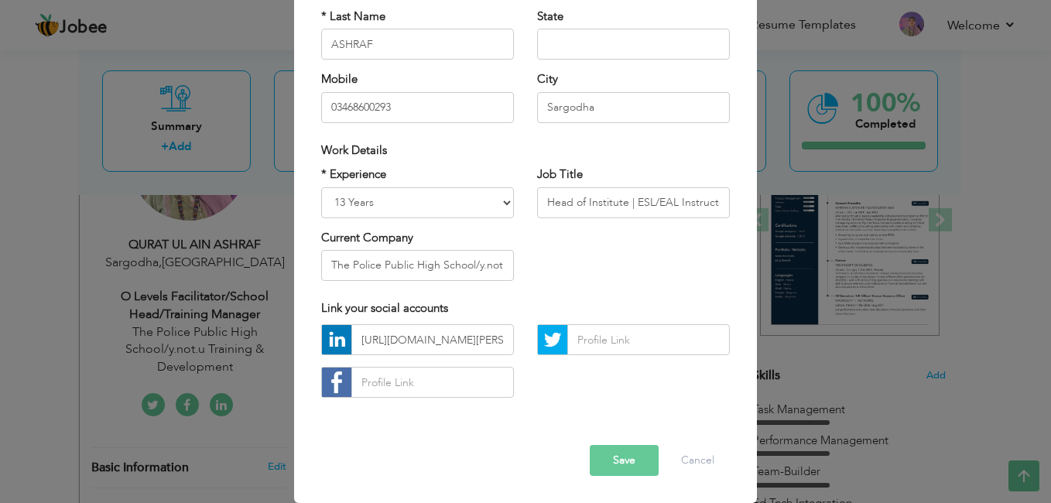
click at [630, 465] on button "Save" at bounding box center [624, 460] width 69 height 31
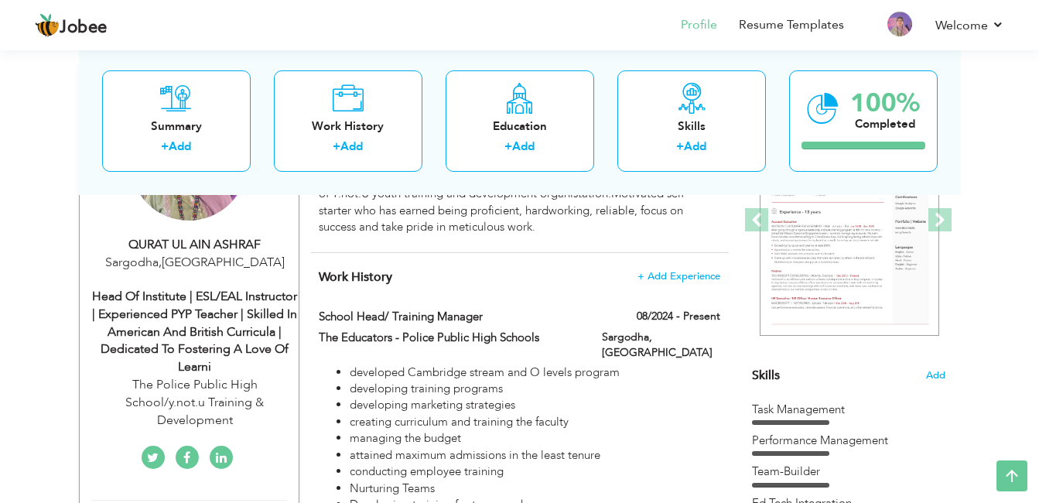
scroll to position [0, 0]
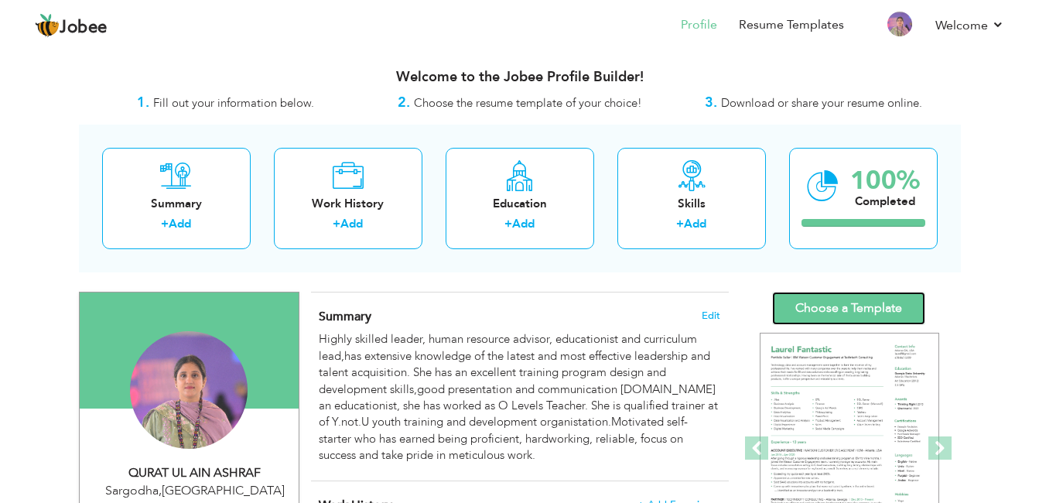
click at [849, 316] on link "Choose a Template" at bounding box center [848, 308] width 153 height 33
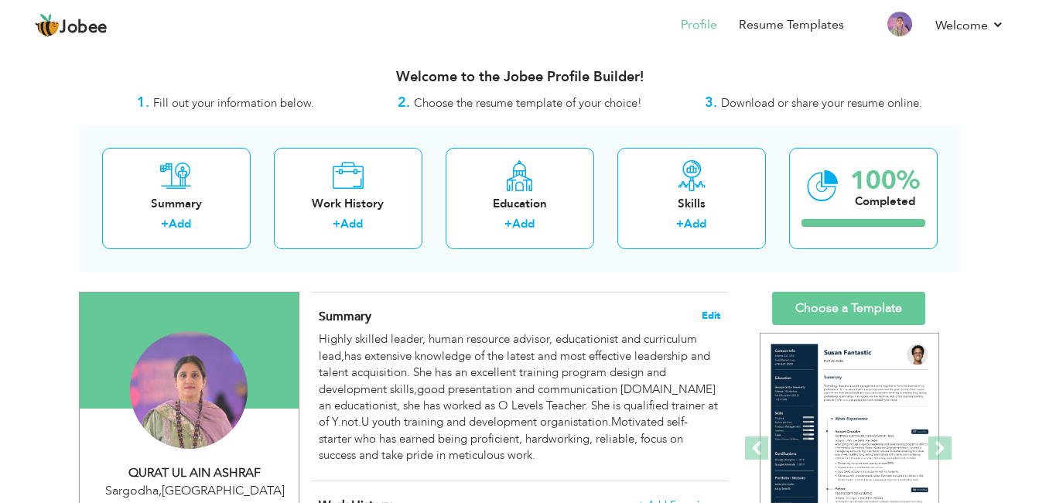
click at [715, 317] on span "Edit" at bounding box center [711, 315] width 19 height 11
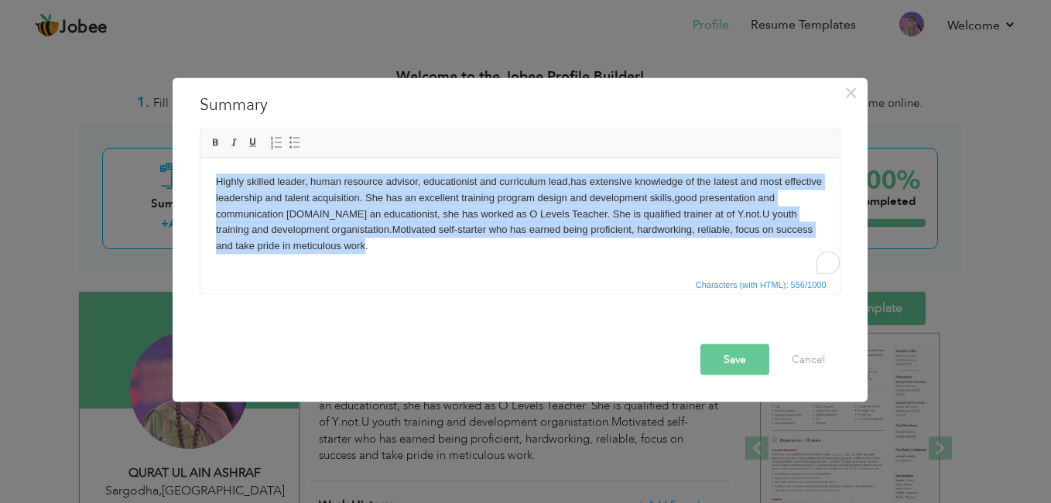
drag, startPoint x: 319, startPoint y: 245, endPoint x: 206, endPoint y: 173, distance: 134.0
click at [206, 173] on html "Highly skilled leader, human resource advisor, educationist and curriculum lead…" at bounding box center [519, 213] width 639 height 111
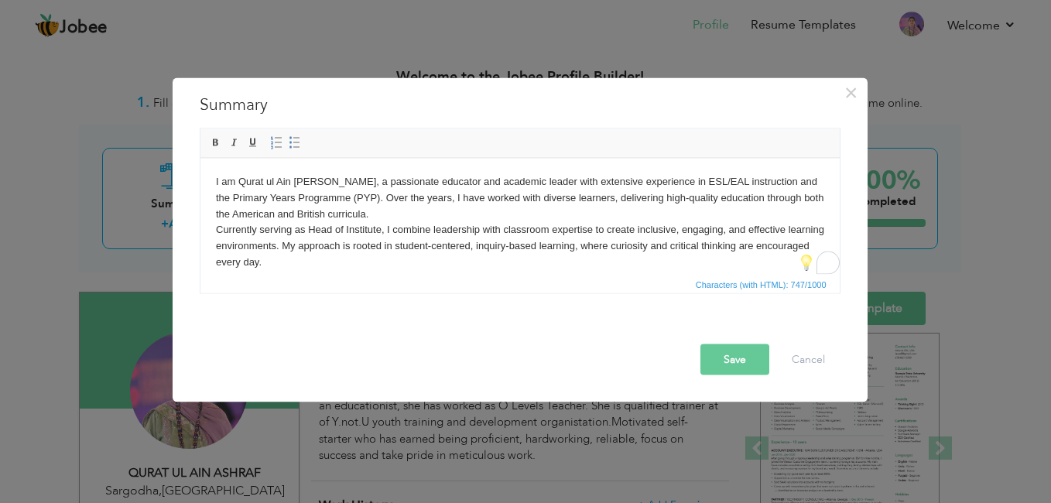
click at [723, 358] on button "Save" at bounding box center [734, 359] width 69 height 31
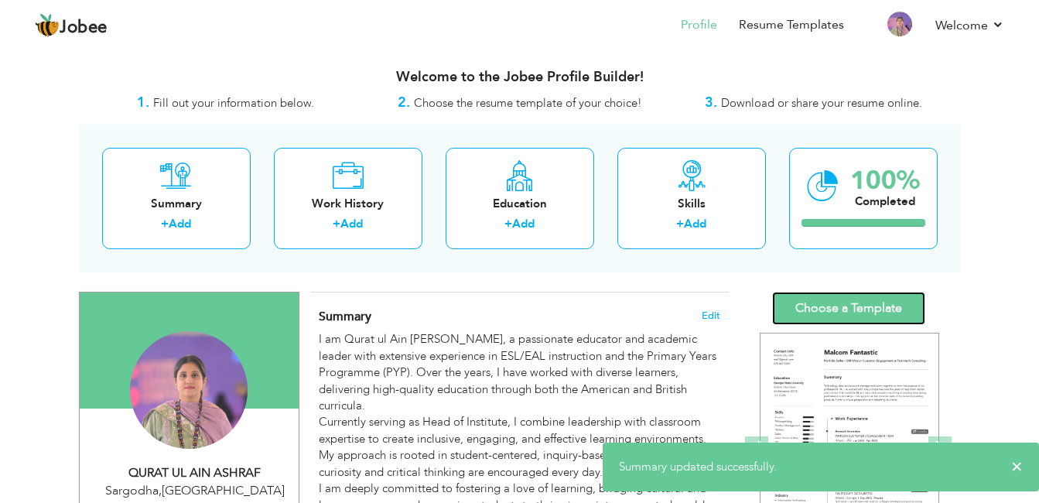
click at [884, 300] on link "Choose a Template" at bounding box center [848, 308] width 153 height 33
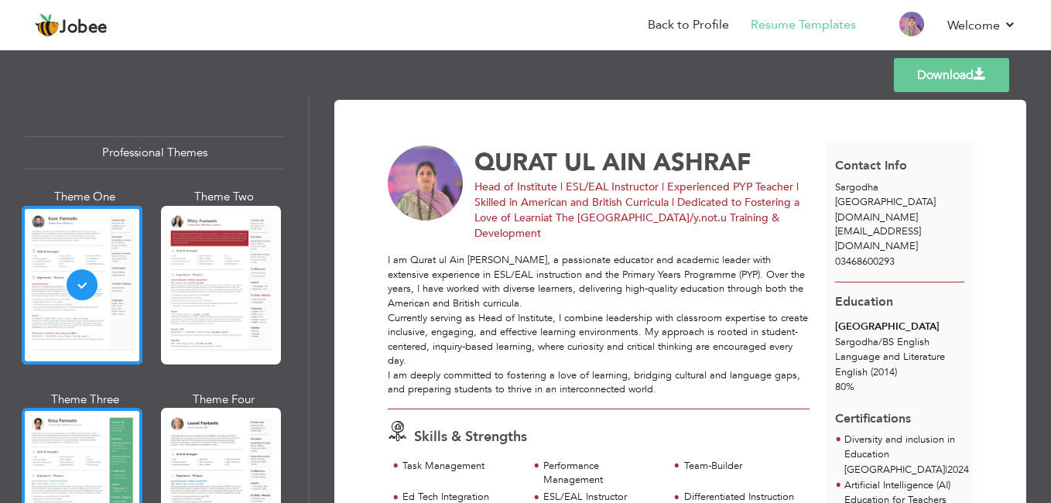
click at [111, 439] on div at bounding box center [82, 487] width 121 height 159
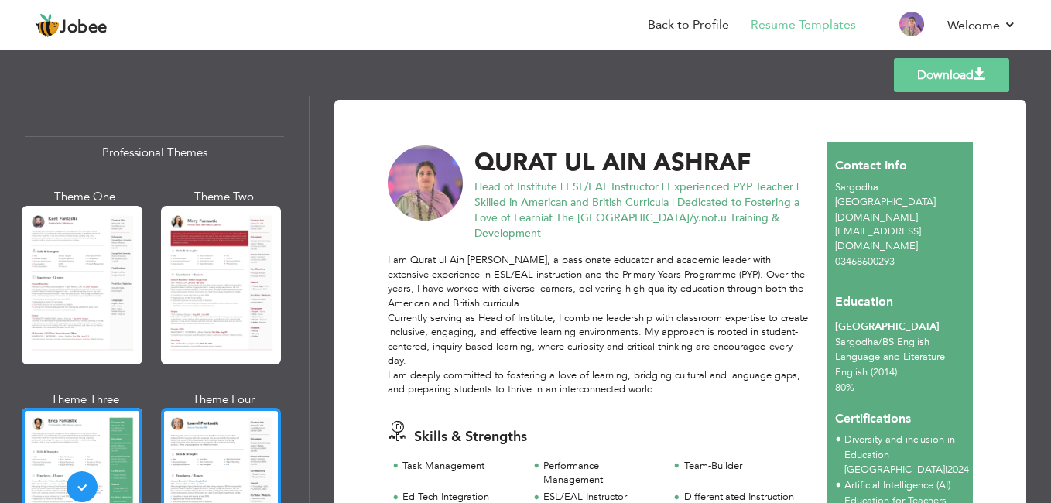
click at [228, 443] on div at bounding box center [221, 487] width 121 height 159
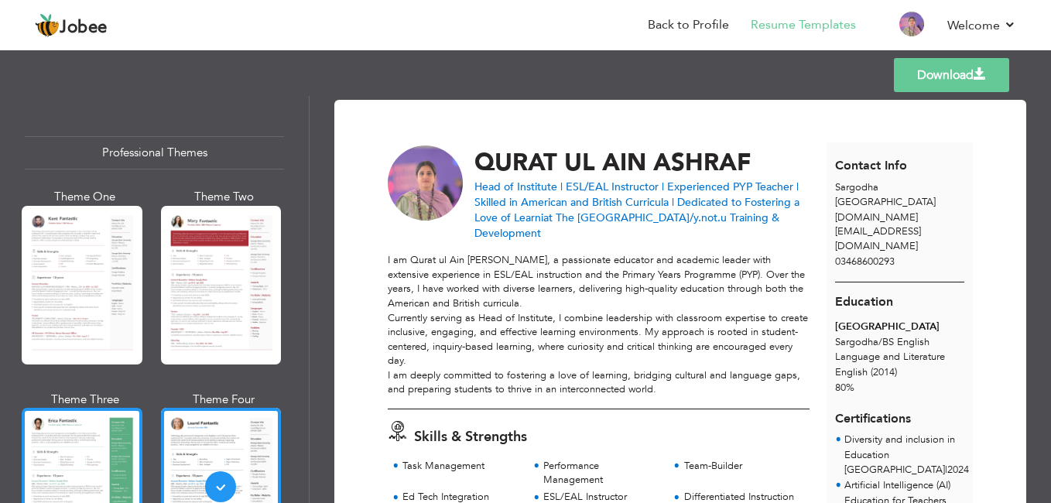
click at [65, 442] on div at bounding box center [82, 487] width 121 height 159
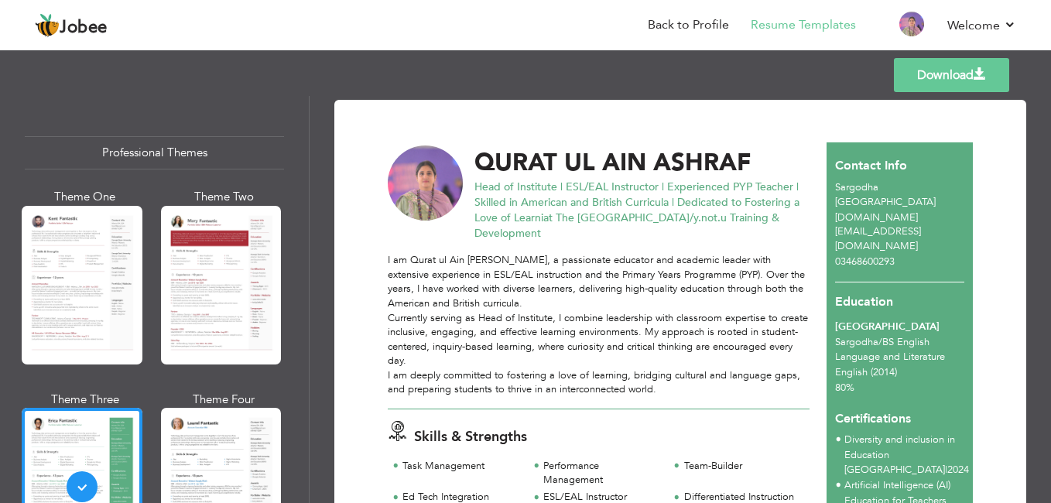
click at [950, 65] on link "Download" at bounding box center [951, 75] width 115 height 34
